Goal: Task Accomplishment & Management: Use online tool/utility

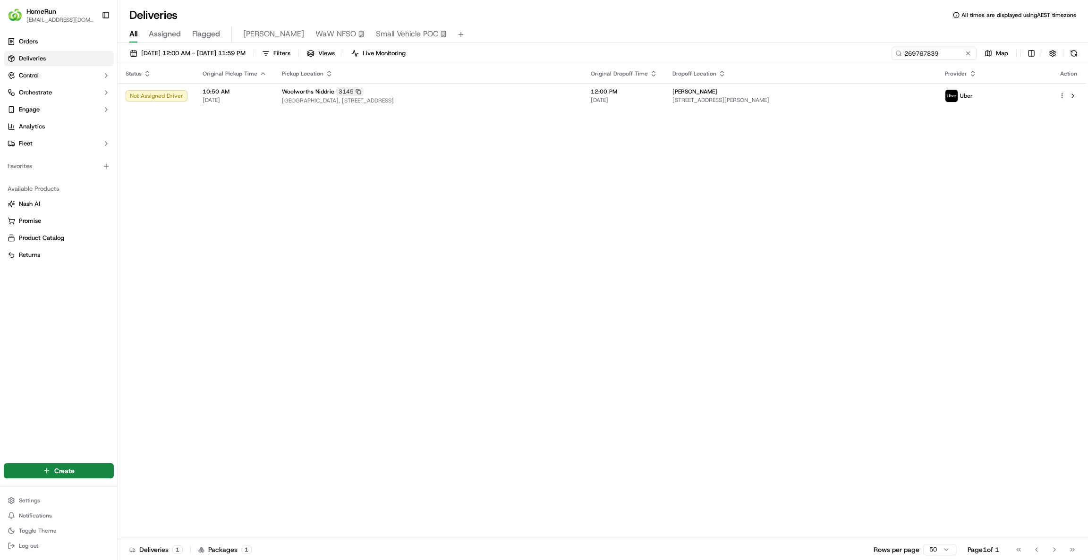
click at [967, 59] on input "269767839" at bounding box center [934, 53] width 85 height 13
click at [968, 52] on button at bounding box center [967, 53] width 9 height 9
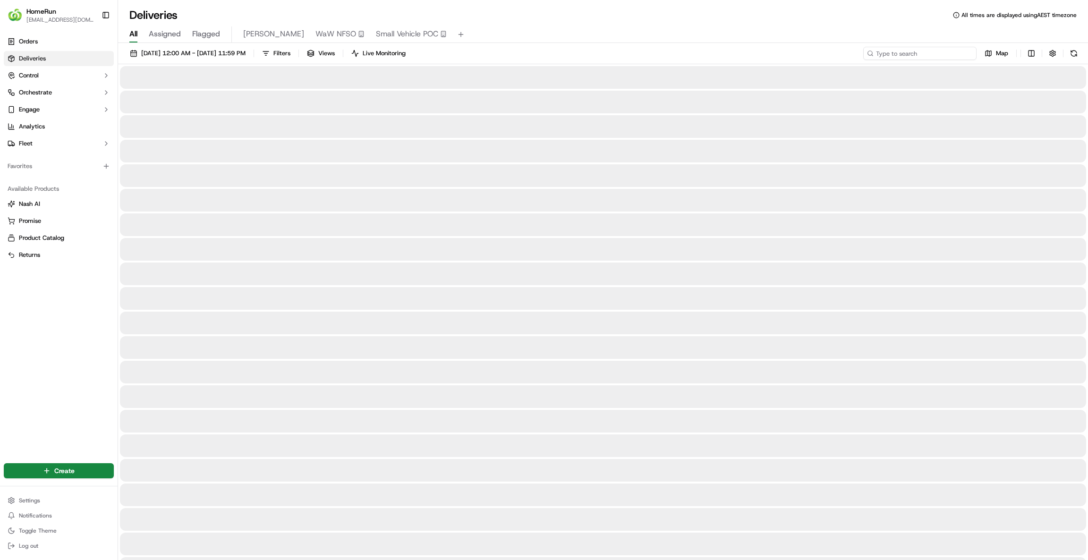
drag, startPoint x: 920, startPoint y: 53, endPoint x: 920, endPoint y: 41, distance: 12.3
click at [920, 42] on div "Deliveries All times are displayed using AEST timezone All Assigned Flagged [PE…" at bounding box center [603, 280] width 970 height 560
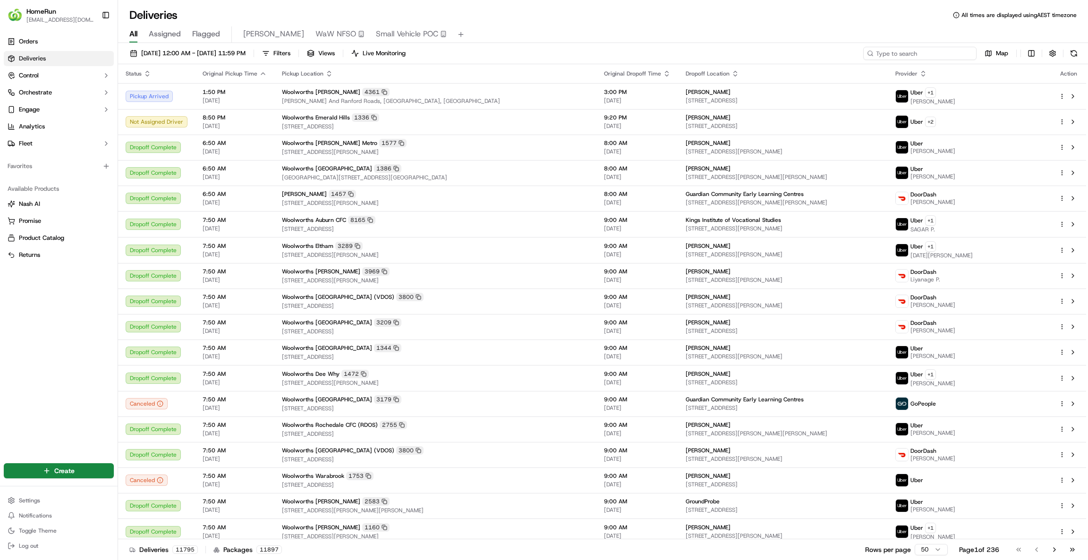
drag, startPoint x: 920, startPoint y: 41, endPoint x: 955, endPoint y: 52, distance: 37.8
click at [955, 52] on input at bounding box center [919, 53] width 113 height 13
paste input "269766059"
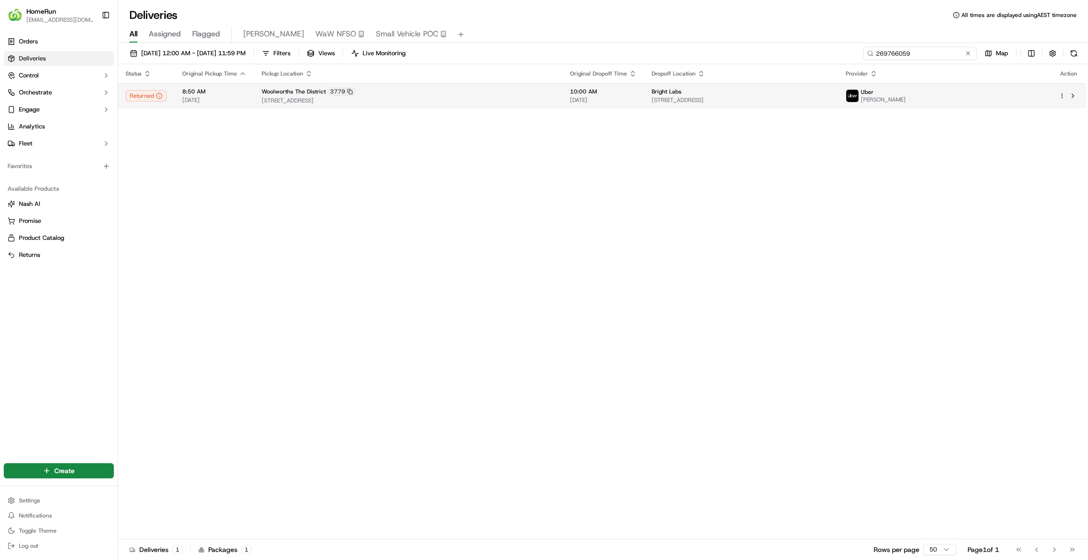
type input "269766059"
click at [797, 97] on span "[STREET_ADDRESS]" at bounding box center [741, 100] width 179 height 8
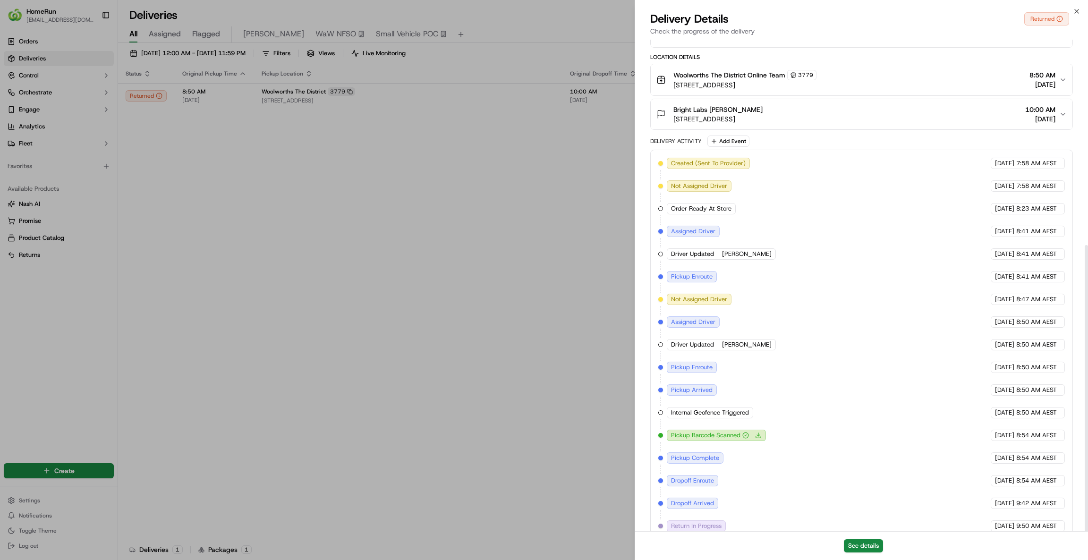
scroll to position [353, 0]
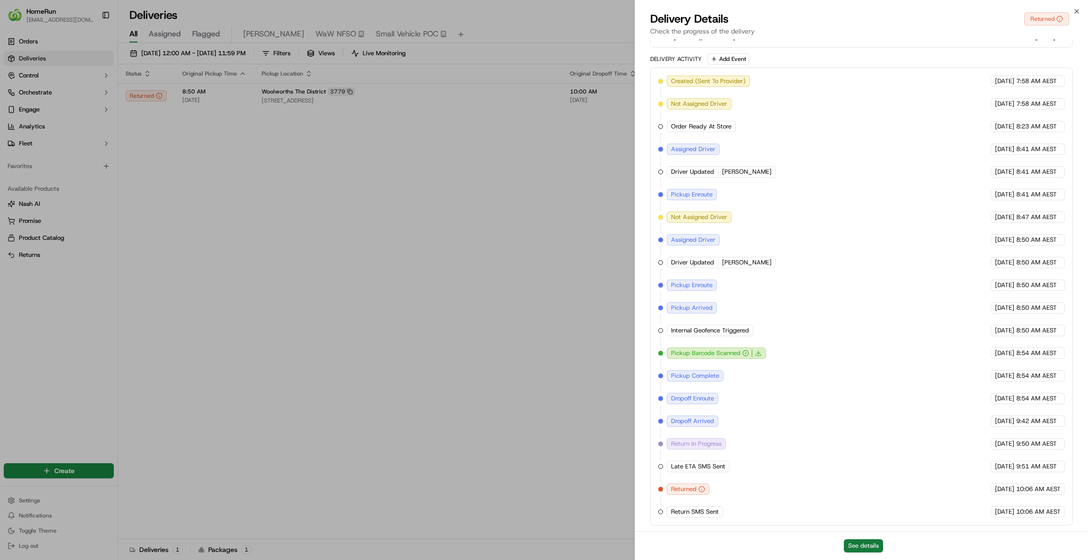
click at [860, 541] on button "See details" at bounding box center [863, 545] width 39 height 13
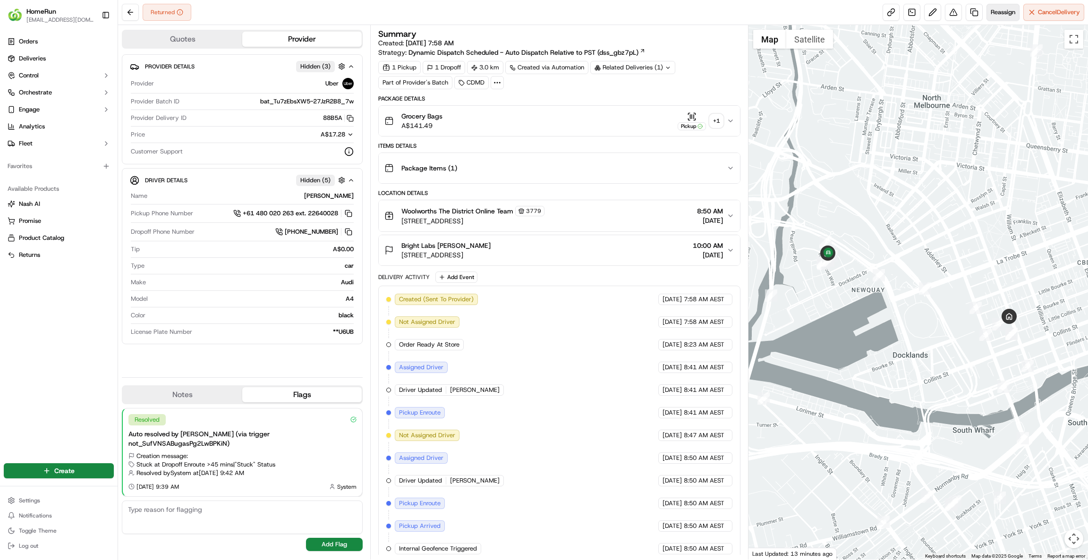
click at [998, 10] on span "Reassign" at bounding box center [1003, 12] width 25 height 9
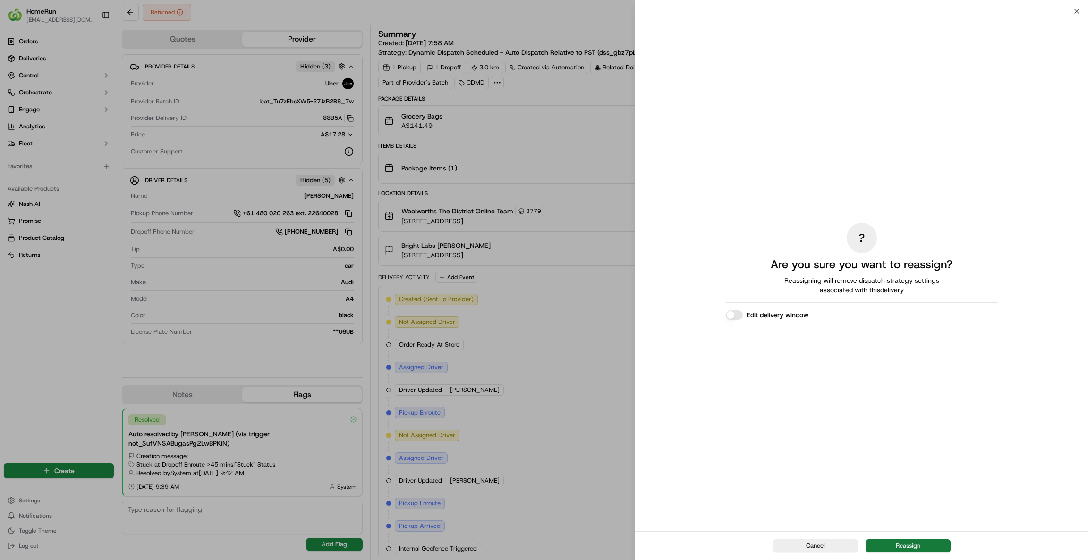
click at [929, 540] on button "Reassign" at bounding box center [908, 545] width 85 height 13
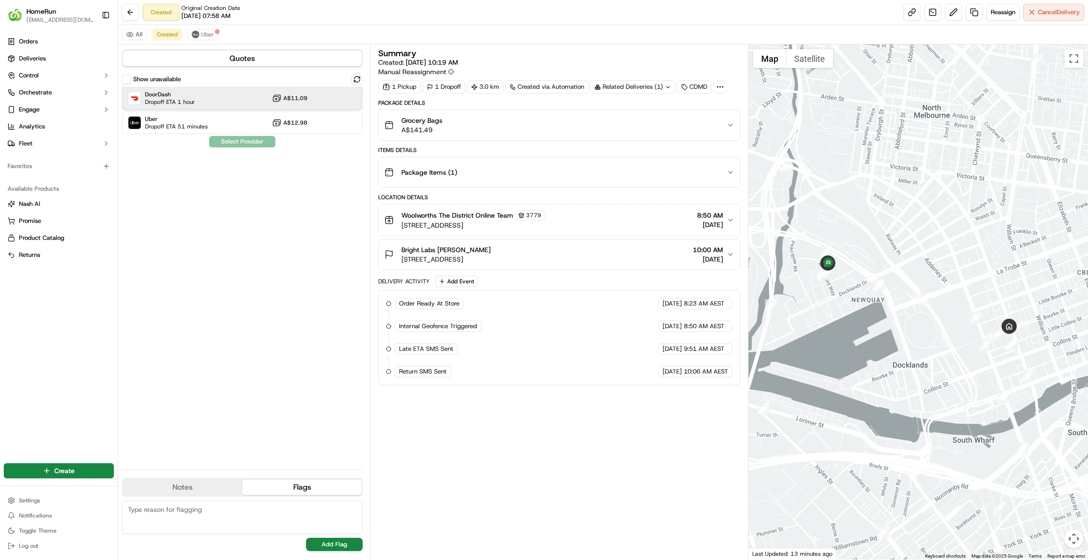
click at [265, 90] on div "DoorDash Dropoff ETA 1 hour A$11.09" at bounding box center [242, 98] width 241 height 23
click at [249, 140] on button "Assign Provider" at bounding box center [242, 141] width 67 height 11
